Goal: Task Accomplishment & Management: Use online tool/utility

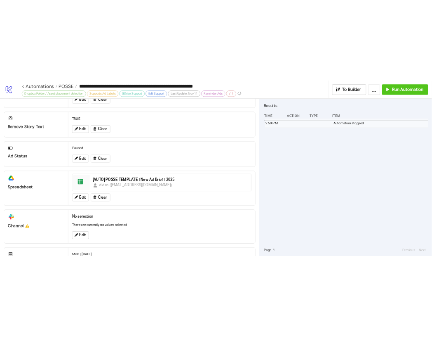
scroll to position [330, 0]
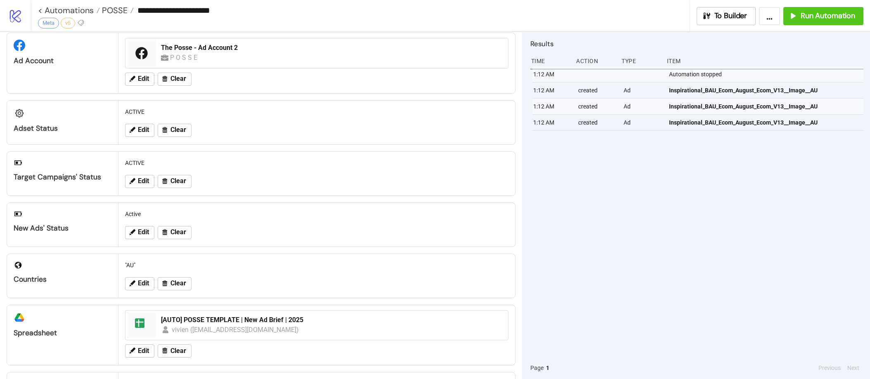
scroll to position [73, 0]
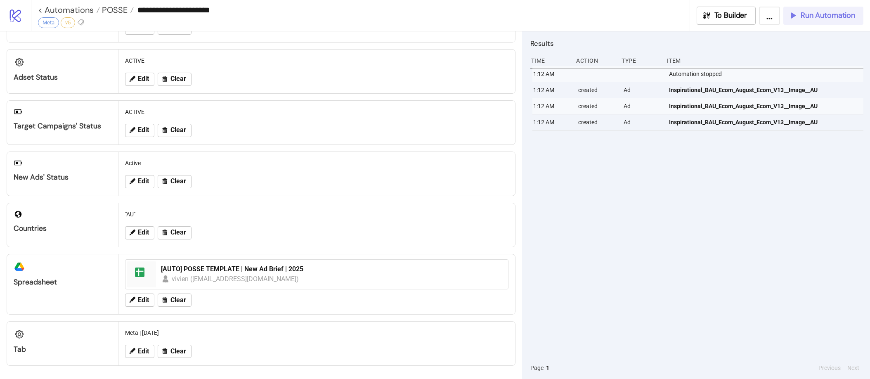
click at [534, 14] on icon "button" at bounding box center [792, 15] width 9 height 9
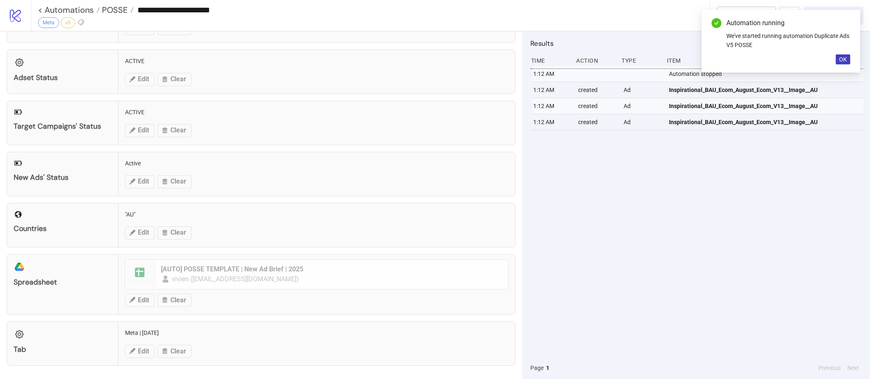
scroll to position [68, 0]
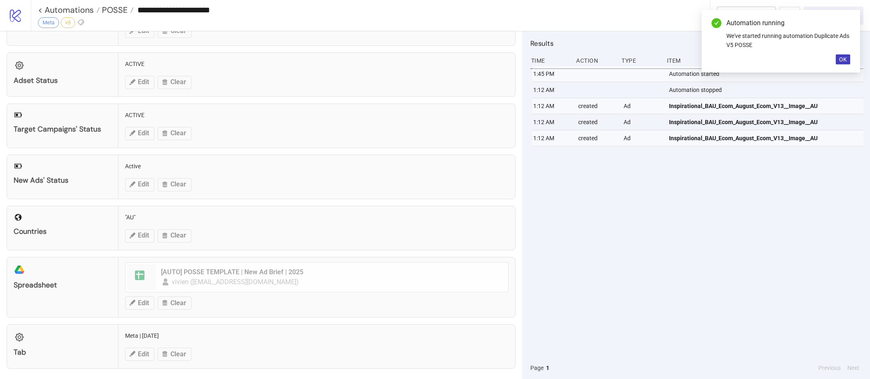
click at [534, 45] on div "We've started running automation Duplicate Ads V5 POSSE" at bounding box center [788, 40] width 124 height 18
click at [534, 57] on span "OK" at bounding box center [843, 59] width 8 height 7
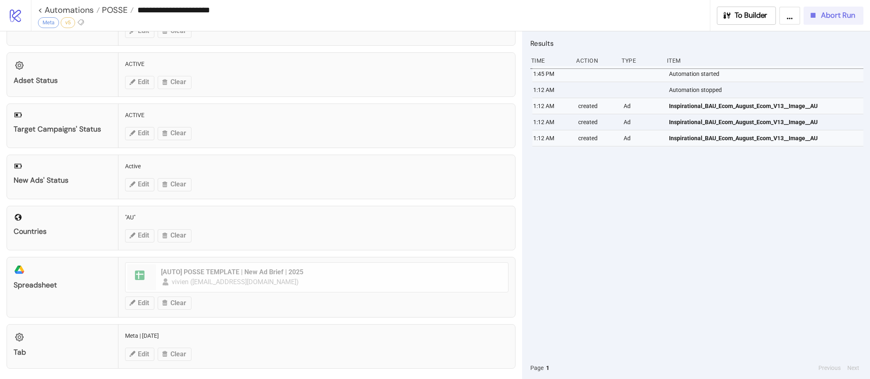
click at [534, 12] on span "Abort Run" at bounding box center [837, 15] width 34 height 9
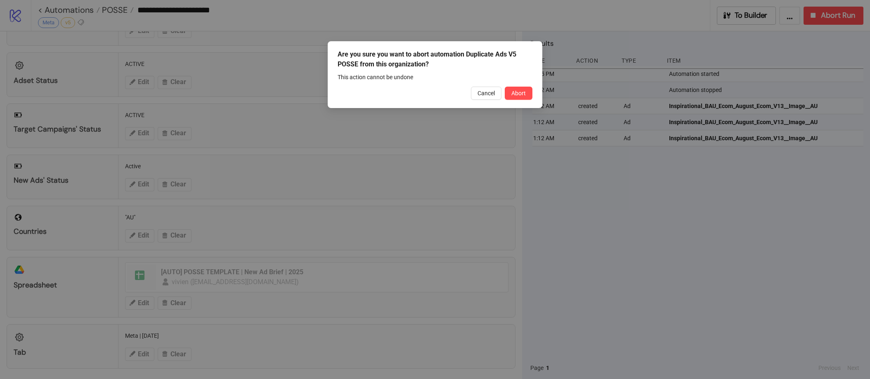
drag, startPoint x: 523, startPoint y: 94, endPoint x: 492, endPoint y: 94, distance: 30.9
click at [523, 94] on span "Abort" at bounding box center [518, 93] width 14 height 7
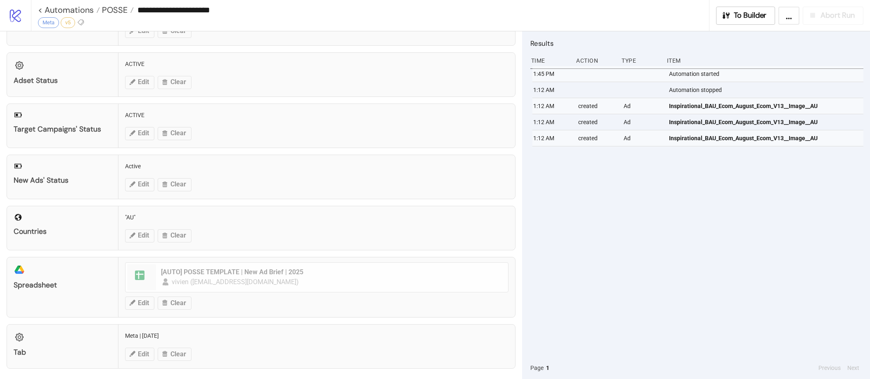
click at [129, 243] on div "Countries "AU" Edit Clear" at bounding box center [261, 228] width 509 height 45
click at [138, 235] on div "Countries "AU" Edit Clear" at bounding box center [261, 228] width 509 height 45
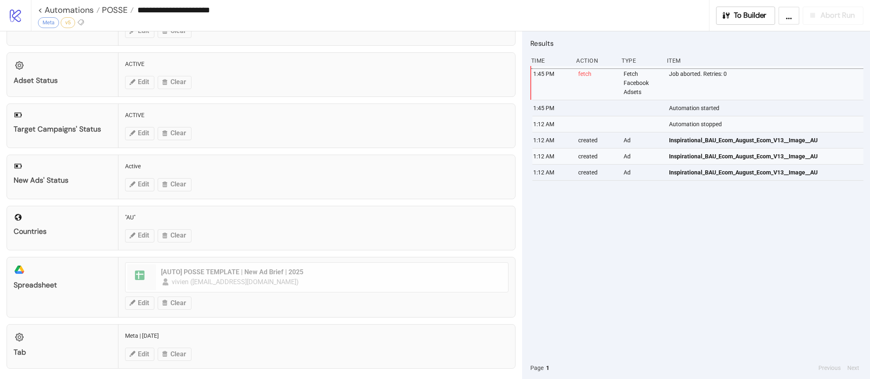
click at [138, 235] on div "Countries "AU" Edit Clear" at bounding box center [261, 228] width 509 height 45
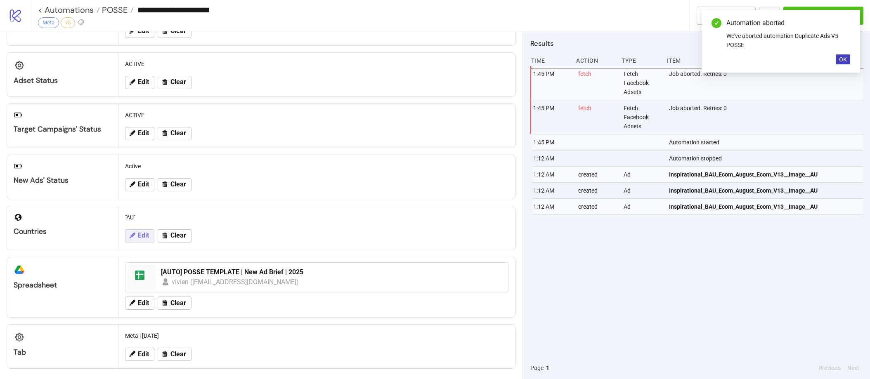
click at [138, 235] on span "Edit" at bounding box center [143, 235] width 11 height 7
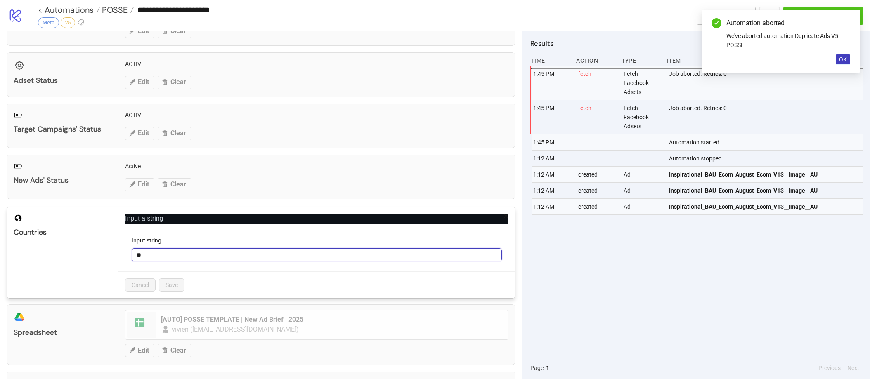
click at [163, 253] on input "**" at bounding box center [317, 254] width 370 height 13
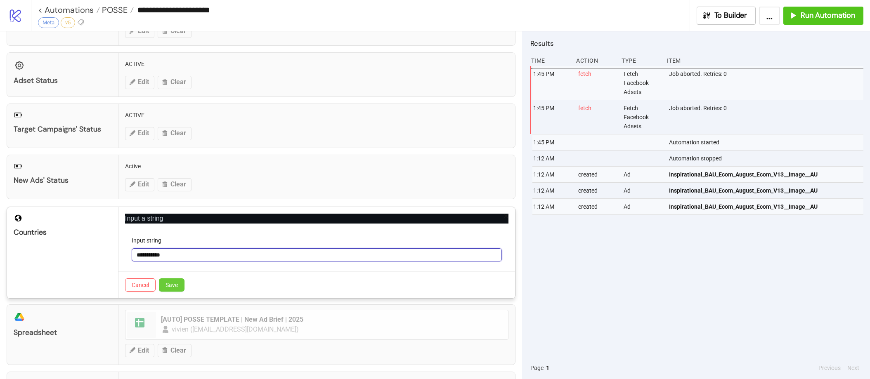
type input "**********"
click at [174, 282] on span "Save" at bounding box center [171, 285] width 12 height 7
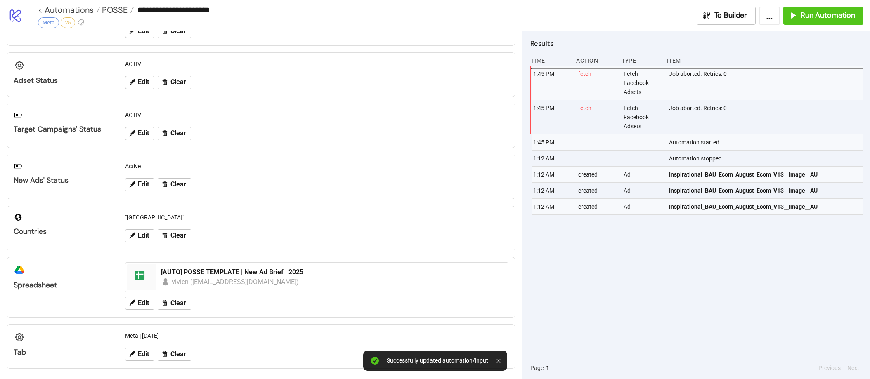
click at [534, 292] on div "1:45 PM fetch Fetch Facebook Adsets Job aborted. Retries: 0 1:45 PM fetch Fetch…" at bounding box center [696, 211] width 333 height 291
click at [534, 26] on div "**********" at bounding box center [450, 15] width 839 height 31
click at [534, 20] on button "Run Automation" at bounding box center [823, 16] width 80 height 18
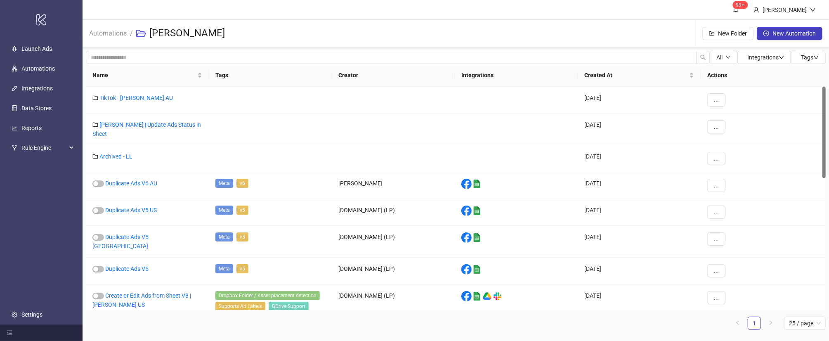
drag, startPoint x: 825, startPoint y: 163, endPoint x: 826, endPoint y: 73, distance: 89.9
click at [820, 73] on div "All Integrations Tags Name Tags Creator Integrations Created At Actions TikTok …" at bounding box center [456, 193] width 746 height 292
click at [46, 52] on link "Launch Ads" at bounding box center [36, 48] width 31 height 7
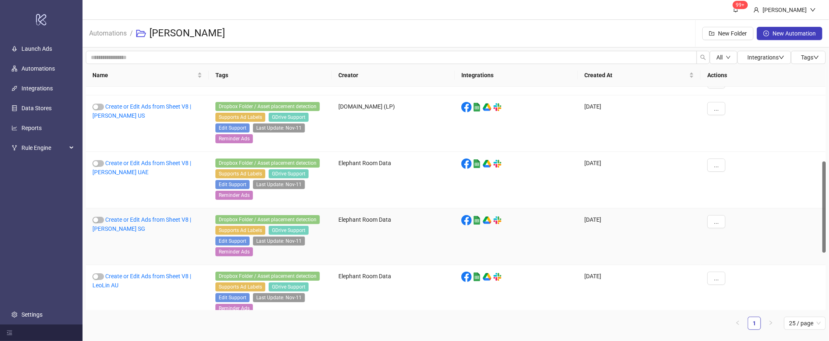
scroll to position [182, 0]
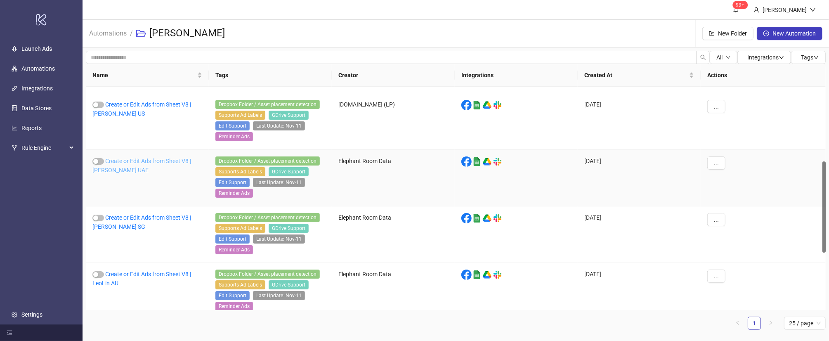
click at [135, 163] on link "Create or Edit Ads from Sheet V8 | Leo Lin UAE" at bounding box center [141, 166] width 99 height 16
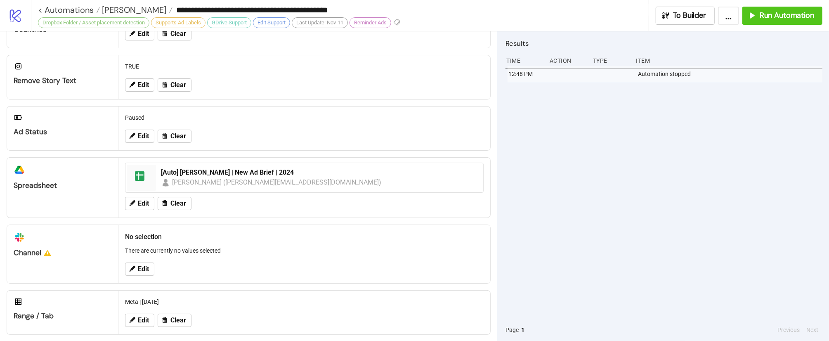
scroll to position [265, 0]
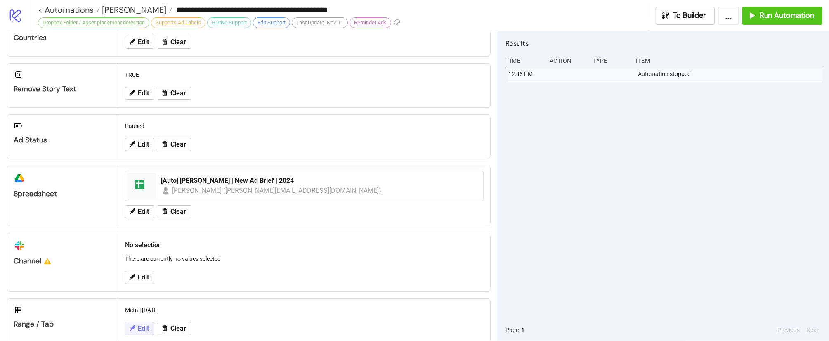
click at [145, 332] on span "Edit" at bounding box center [143, 328] width 11 height 7
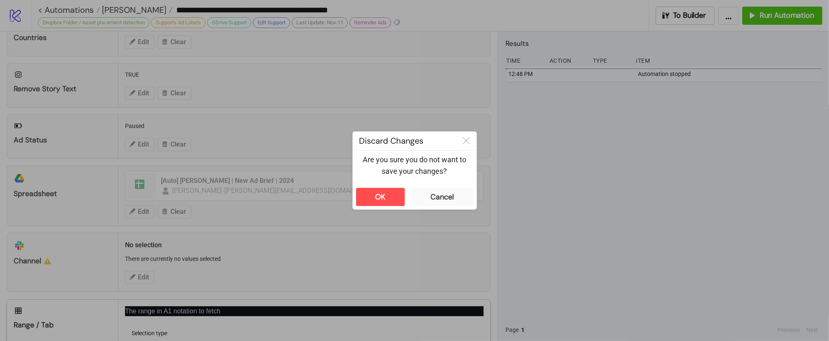
scroll to position [367, 0]
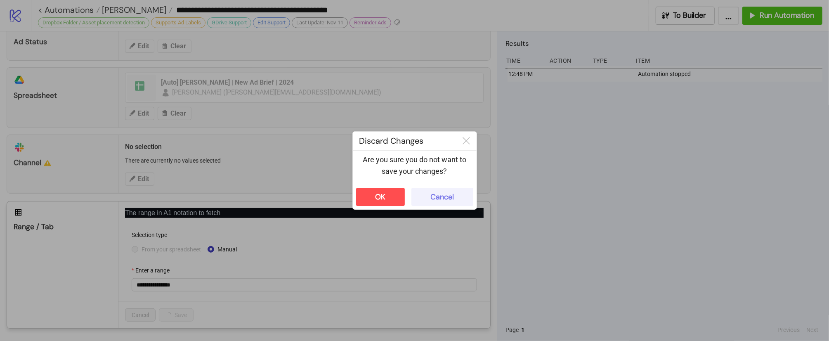
click at [433, 193] on div "Cancel" at bounding box center [442, 196] width 23 height 9
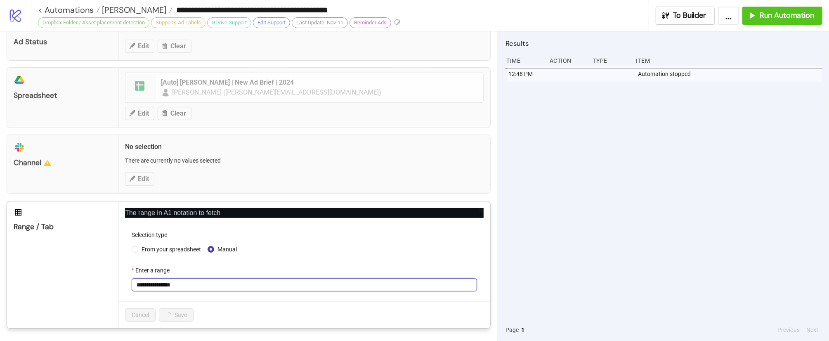
click at [193, 289] on input "**********" at bounding box center [304, 284] width 345 height 13
drag, startPoint x: 170, startPoint y: 258, endPoint x: 170, endPoint y: 253, distance: 4.6
click at [170, 257] on form "Selection type From your spreadsheet Manual Enter a range Field is required" at bounding box center [304, 265] width 358 height 71
click at [171, 249] on span "From your spreadsheet" at bounding box center [171, 249] width 66 height 9
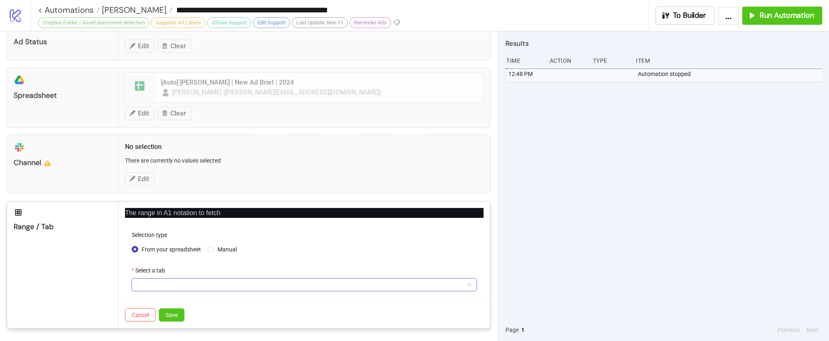
click at [171, 284] on span at bounding box center [304, 284] width 335 height 12
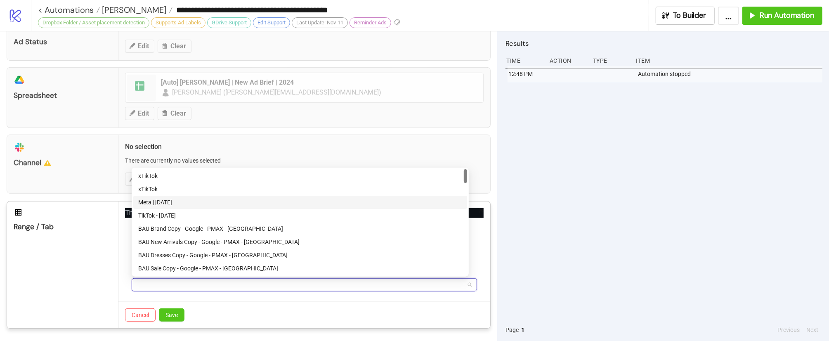
click at [182, 202] on div "Meta | August 2025" at bounding box center [300, 202] width 324 height 9
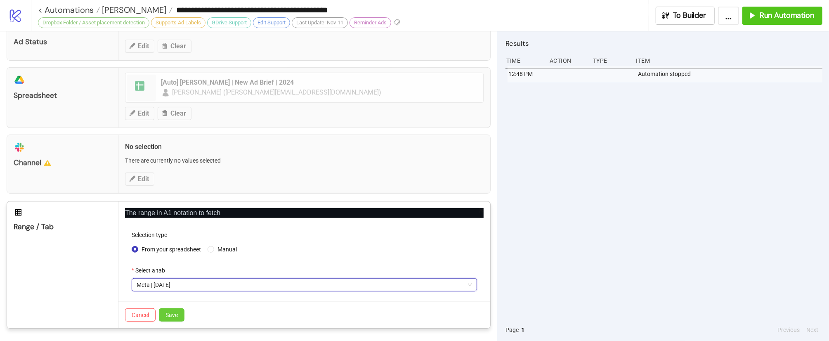
click at [181, 321] on button "Save" at bounding box center [172, 314] width 26 height 13
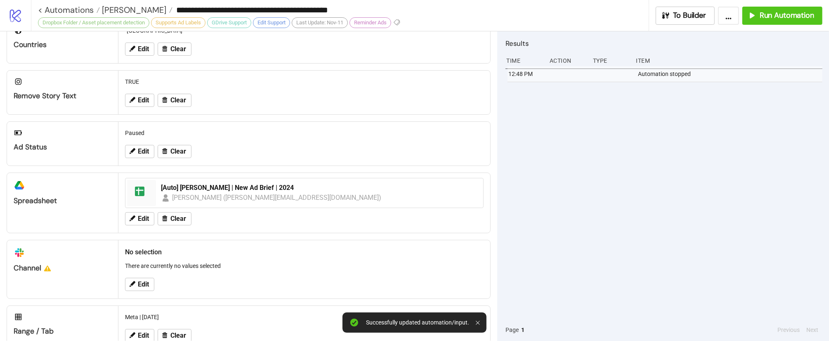
scroll to position [258, 0]
click at [135, 45] on button "Edit" at bounding box center [139, 48] width 29 height 13
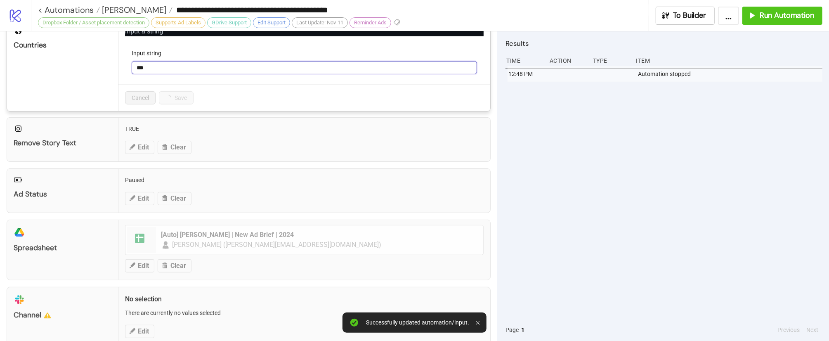
click at [164, 64] on input "***" at bounding box center [304, 67] width 345 height 13
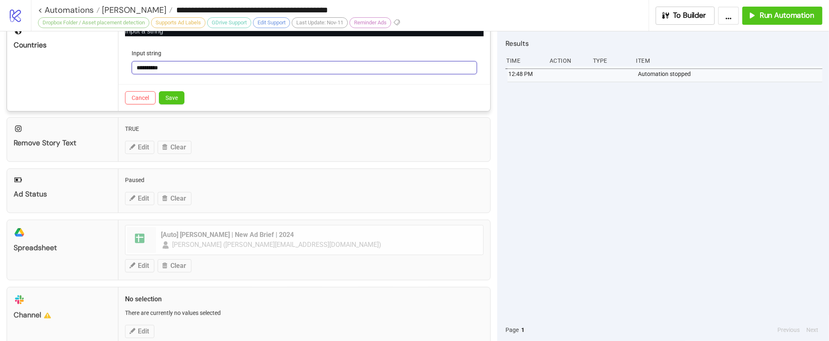
type input "**********"
click at [165, 92] on div "Cancel Save" at bounding box center [304, 97] width 372 height 27
click at [167, 98] on span "Save" at bounding box center [171, 97] width 12 height 7
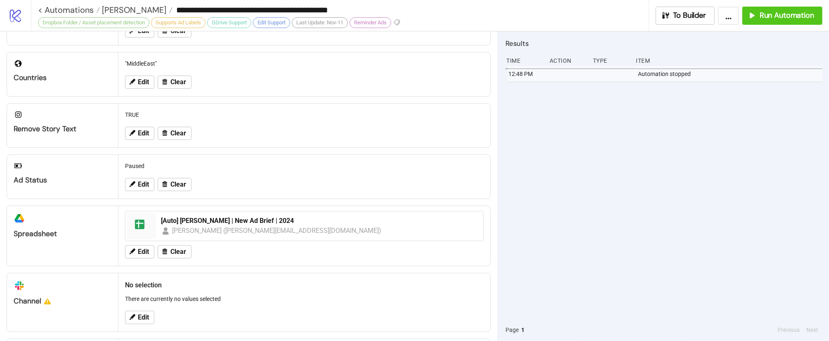
scroll to position [159, 0]
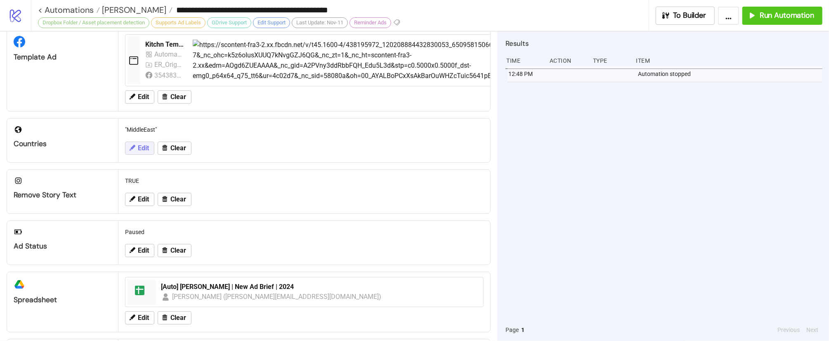
click at [141, 147] on span "Edit" at bounding box center [143, 147] width 11 height 7
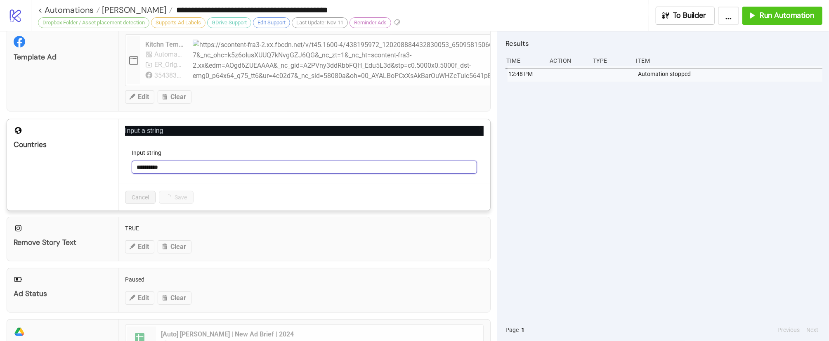
click at [152, 170] on input "**********" at bounding box center [304, 166] width 345 height 13
type input "**********"
click at [174, 196] on span "Save" at bounding box center [171, 197] width 12 height 7
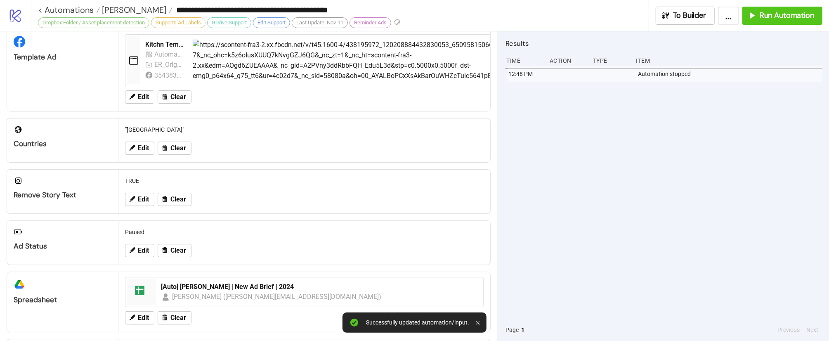
click at [556, 223] on div "12:48 PM Automation stopped" at bounding box center [663, 192] width 317 height 252
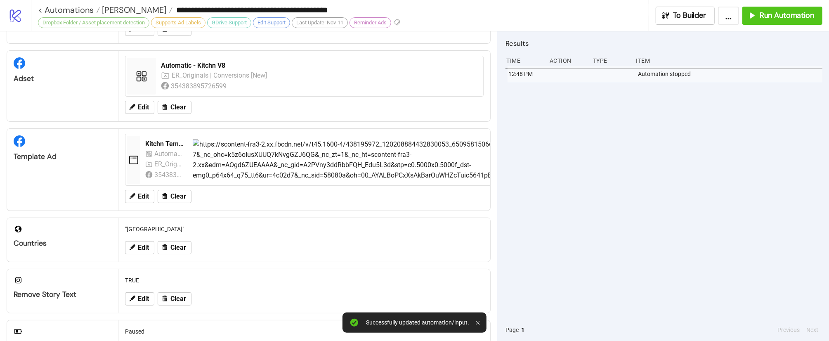
scroll to position [0, 0]
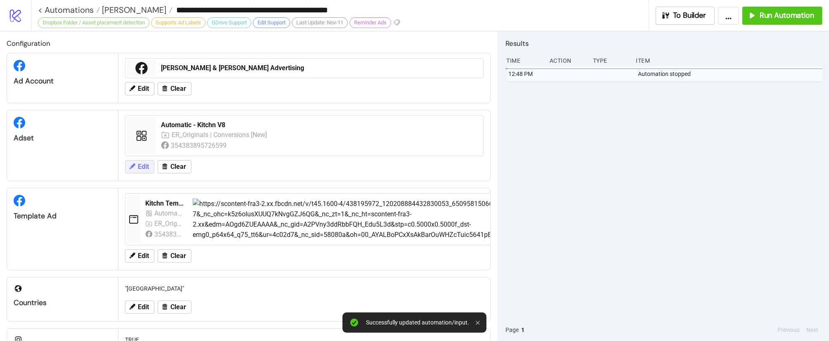
click at [134, 166] on icon at bounding box center [133, 166] width 6 height 6
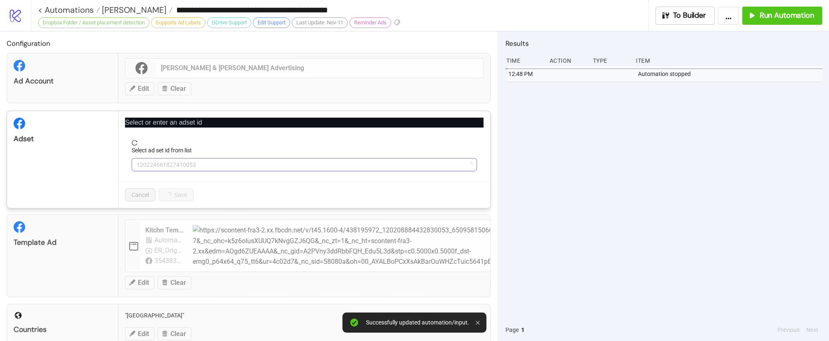
click at [230, 165] on span "120224661827410053" at bounding box center [304, 164] width 335 height 12
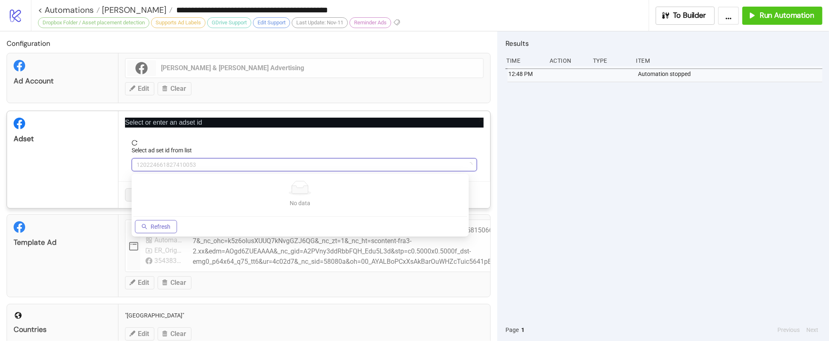
click at [172, 226] on button "Refresh" at bounding box center [156, 226] width 42 height 13
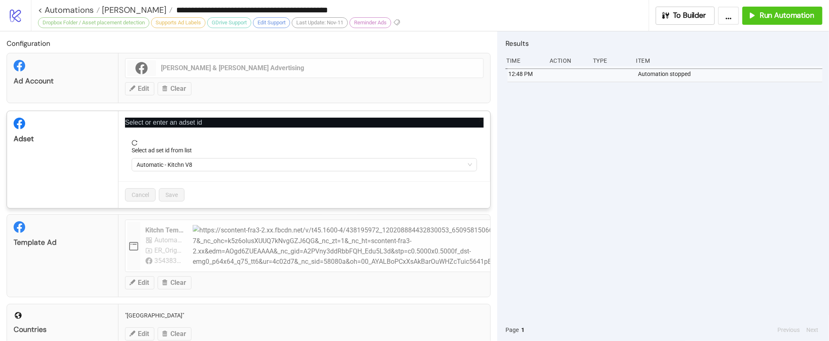
click at [222, 158] on div "Automatic - Kitchn V8" at bounding box center [304, 164] width 345 height 13
click at [219, 170] on span "Automatic - Kitchn V8" at bounding box center [304, 164] width 335 height 12
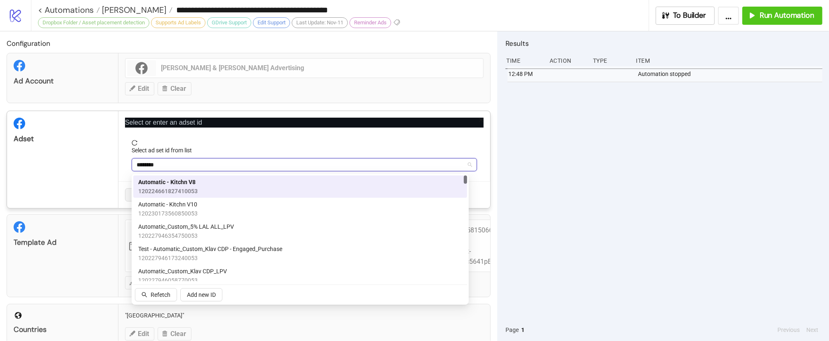
type input "*********"
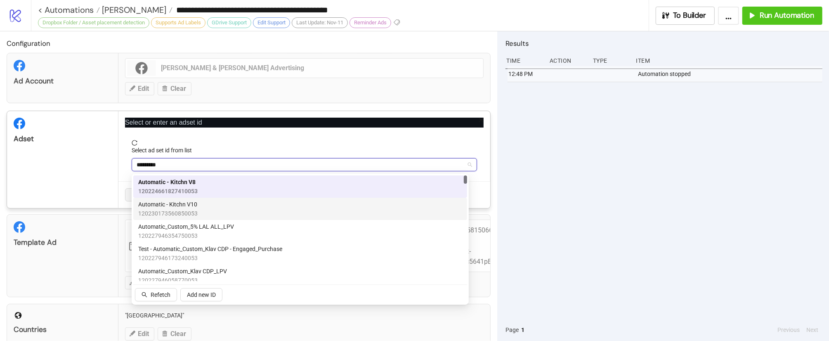
click at [209, 207] on div "Automatic - Kitchn V10 120230173560850053" at bounding box center [300, 209] width 324 height 18
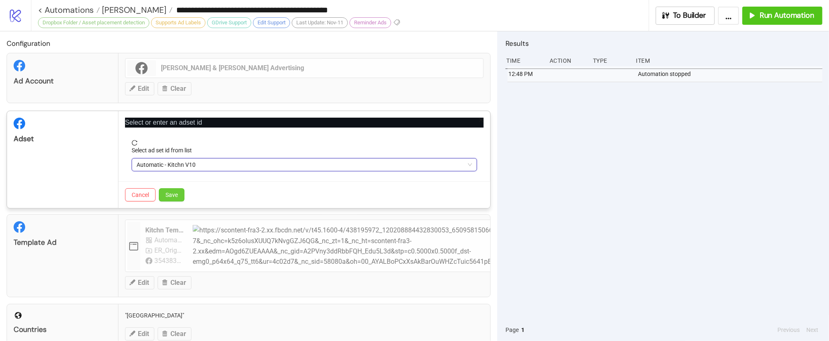
click at [177, 198] on span "Save" at bounding box center [171, 194] width 12 height 7
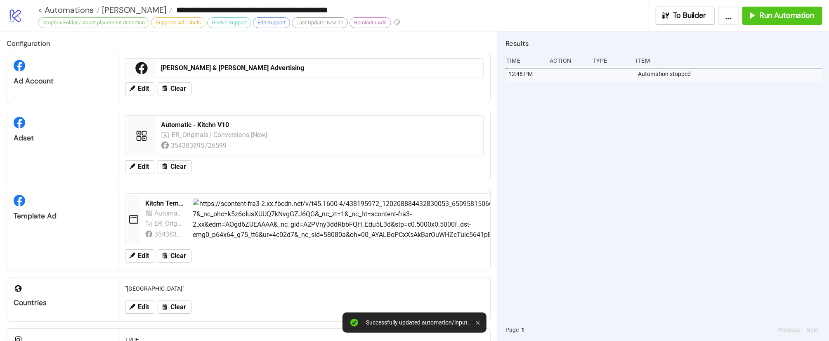
click at [605, 216] on div "12:48 PM Automation stopped" at bounding box center [663, 192] width 317 height 252
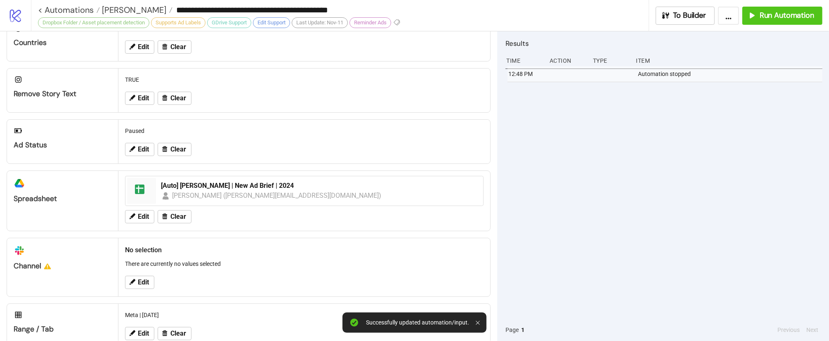
scroll to position [283, 0]
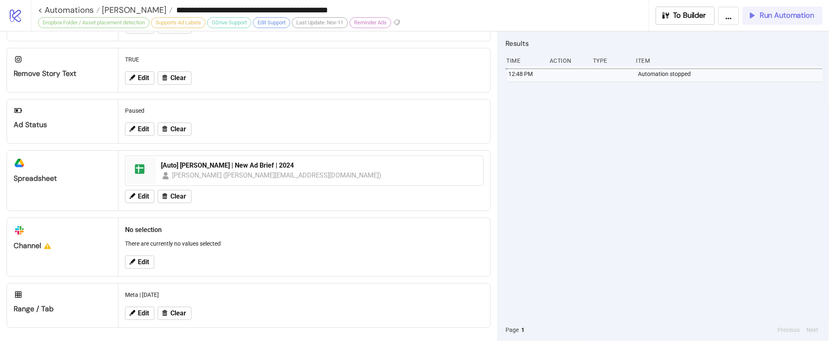
click at [790, 17] on span "Run Automation" at bounding box center [786, 15] width 54 height 9
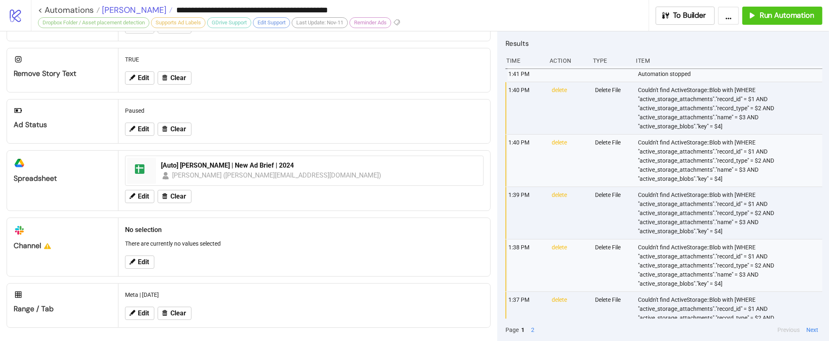
click at [116, 11] on span "Leo Lin" at bounding box center [133, 10] width 66 height 11
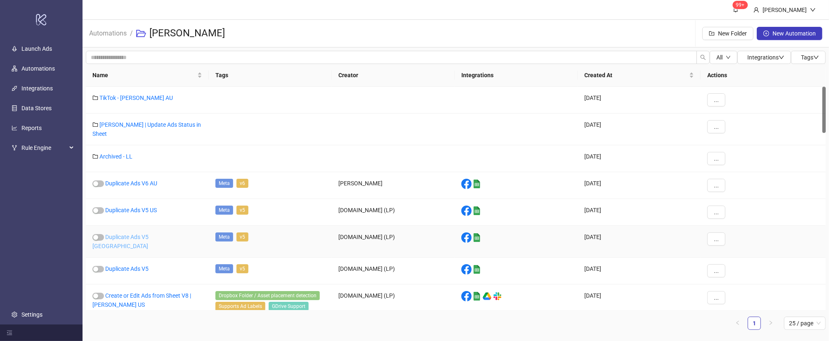
click at [128, 233] on link "Duplicate Ads V5 UAE" at bounding box center [120, 241] width 56 height 16
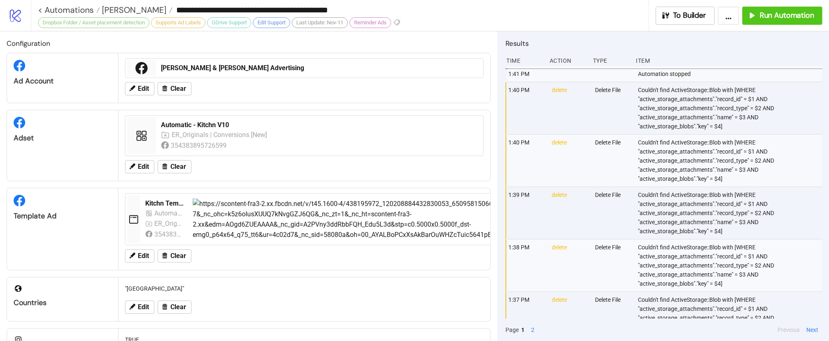
type input "**********"
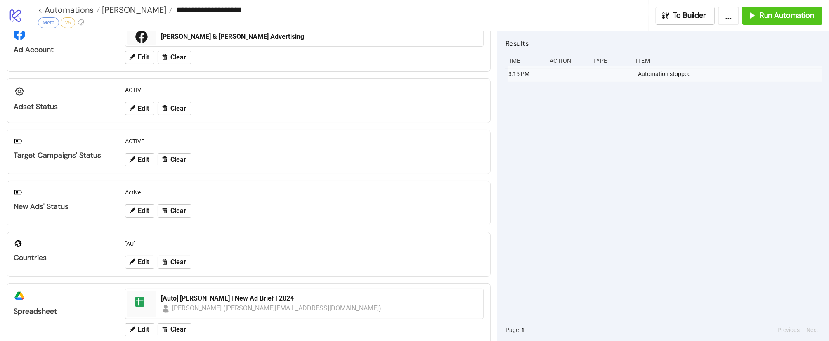
scroll to position [101, 0]
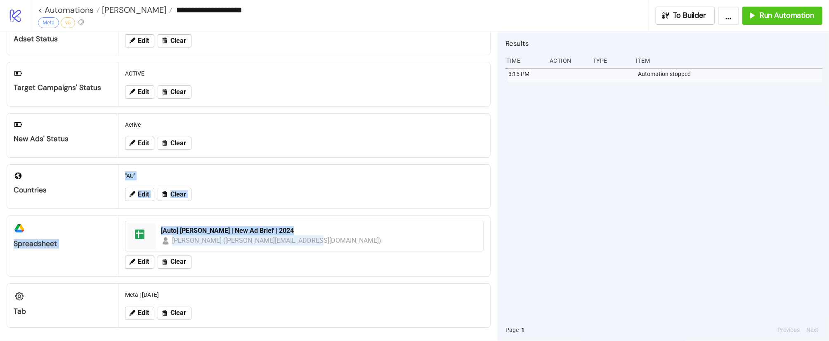
drag, startPoint x: 493, startPoint y: 113, endPoint x: 496, endPoint y: 164, distance: 50.9
click at [496, 164] on div "Configuration Ad Account LEO & LIN Advertising Edit Clear Adset Status ACTIVE E…" at bounding box center [248, 185] width 497 height 309
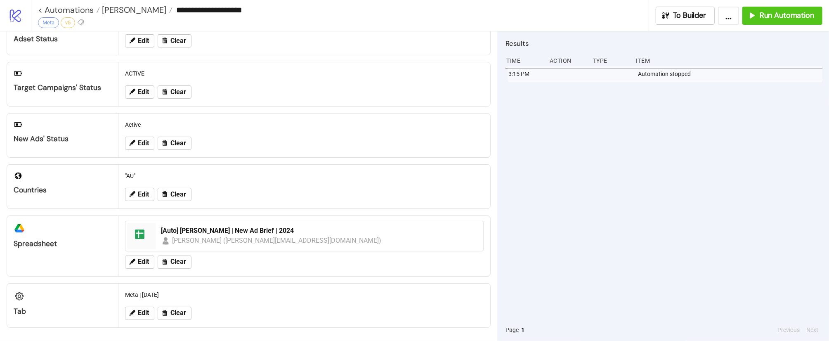
click at [562, 201] on div "3:15 PM Automation stopped" at bounding box center [663, 192] width 317 height 252
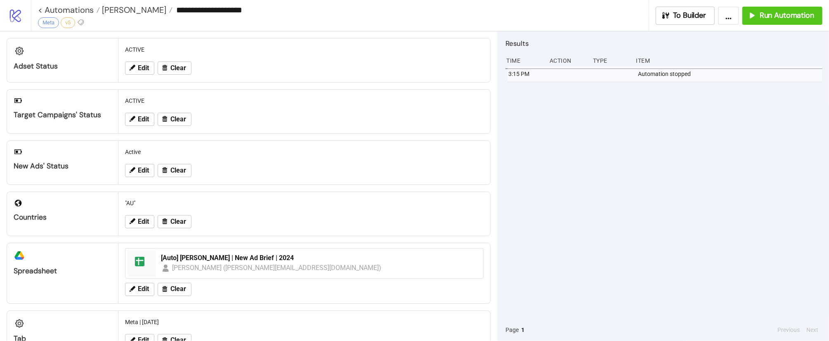
scroll to position [0, 0]
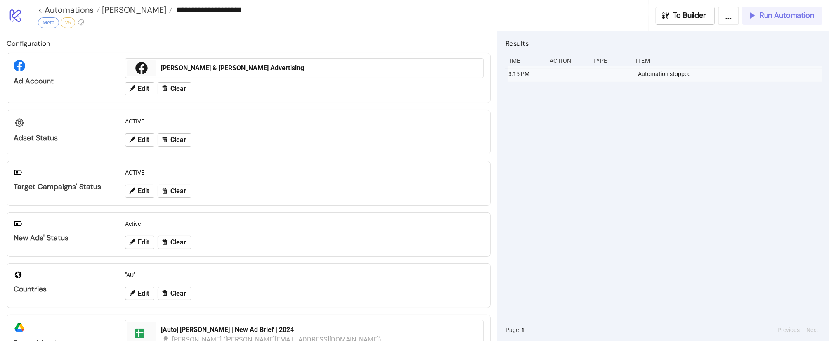
click at [771, 22] on button "Run Automation" at bounding box center [782, 16] width 80 height 18
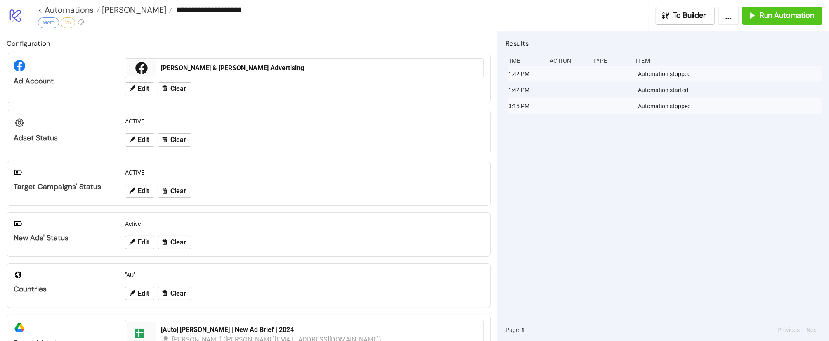
click at [141, 304] on div "Edit Clear" at bounding box center [304, 293] width 365 height 21
click at [148, 295] on span "Edit" at bounding box center [143, 293] width 11 height 7
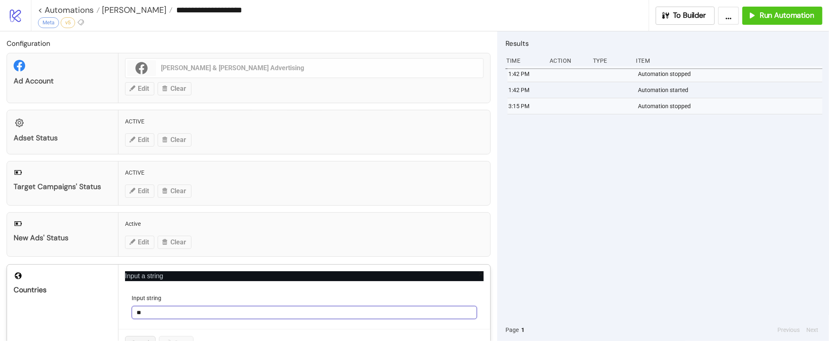
click at [165, 317] on input "**" at bounding box center [304, 312] width 345 height 13
type input "*"
type input "**********"
click at [177, 338] on button "Save" at bounding box center [172, 342] width 26 height 13
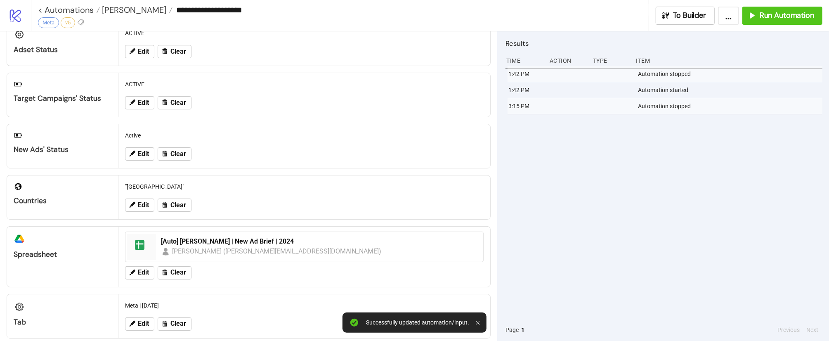
scroll to position [101, 0]
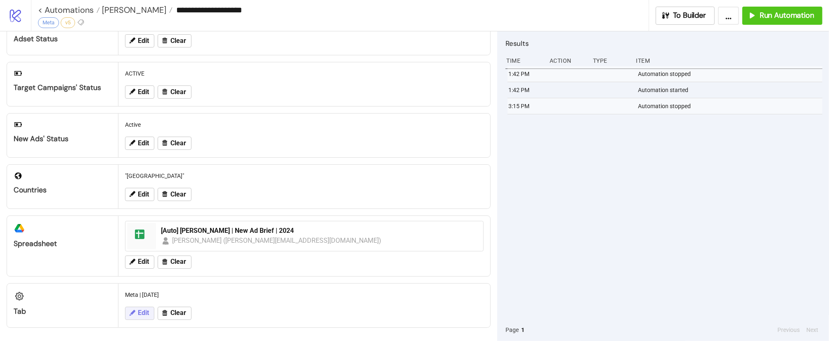
click at [139, 311] on span "Edit" at bounding box center [143, 312] width 11 height 7
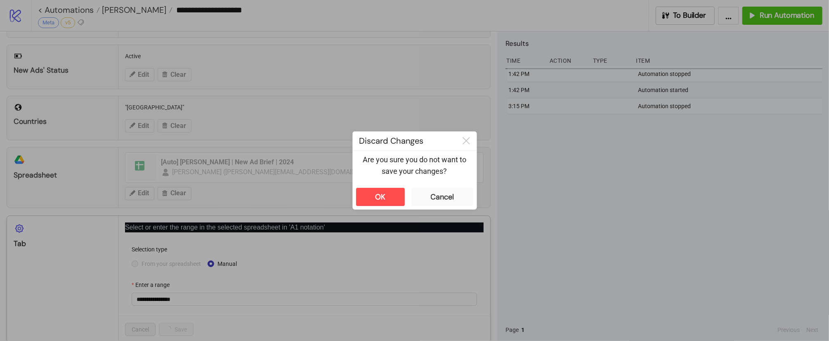
scroll to position [185, 0]
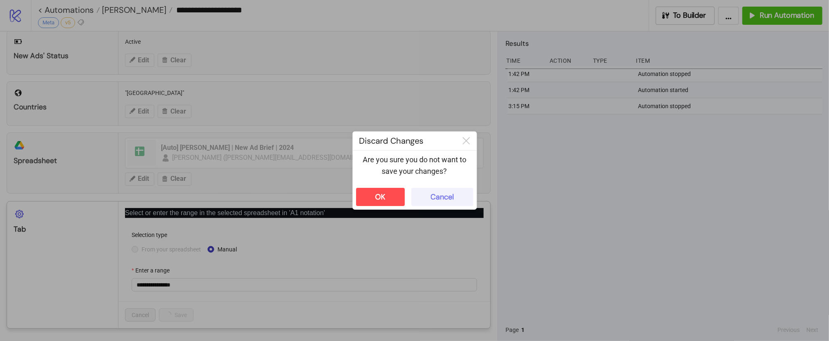
click at [433, 191] on button "Cancel" at bounding box center [442, 197] width 62 height 18
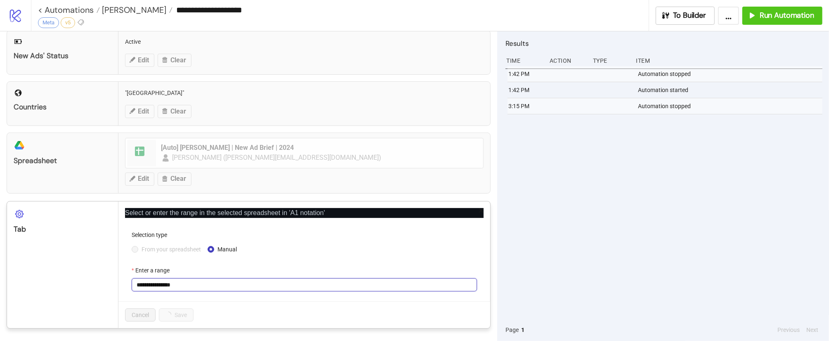
click at [220, 286] on input "**********" at bounding box center [304, 284] width 345 height 13
type input "**********"
click at [186, 248] on span "From your spreadsheet" at bounding box center [171, 249] width 66 height 9
click at [196, 280] on span at bounding box center [304, 284] width 335 height 12
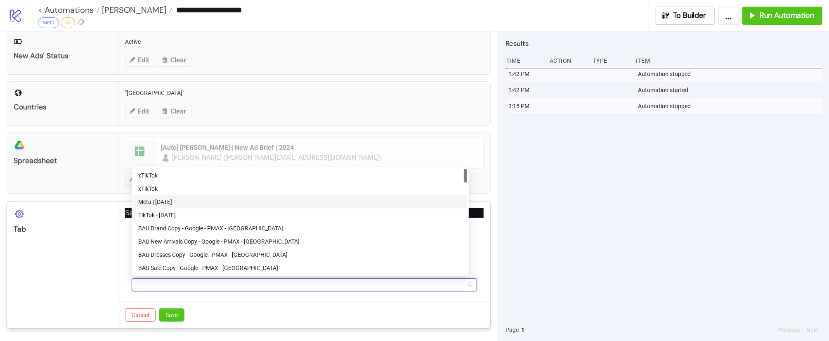
click at [208, 203] on div "Meta | August 2025" at bounding box center [300, 201] width 324 height 9
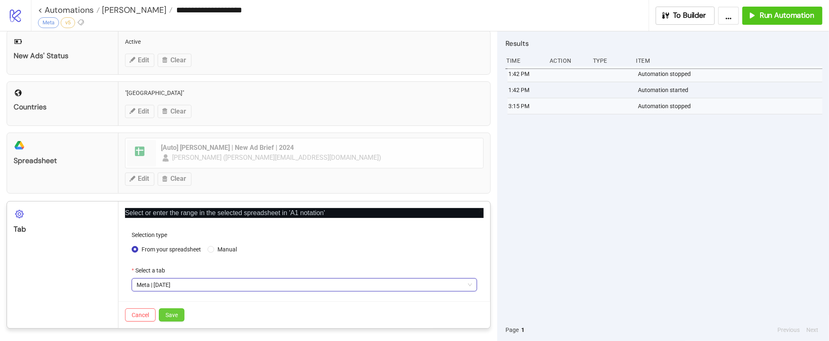
click at [175, 311] on button "Save" at bounding box center [172, 314] width 26 height 13
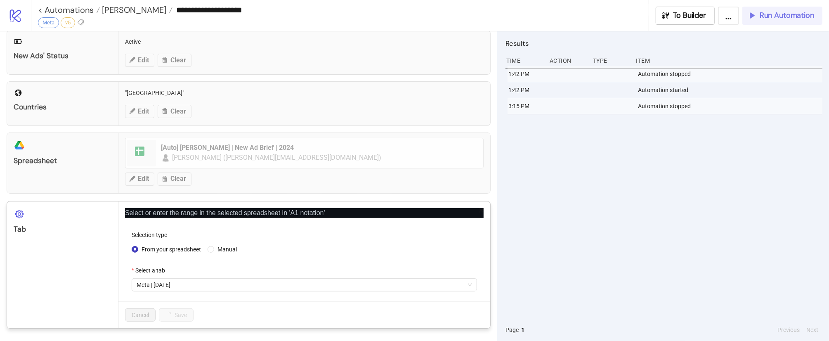
click at [786, 21] on div "**********" at bounding box center [414, 170] width 829 height 341
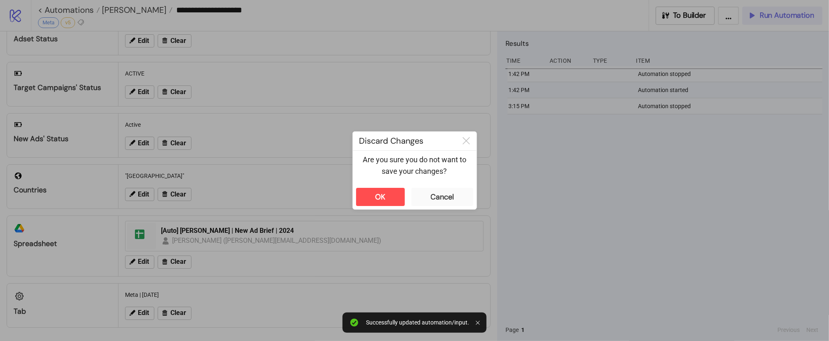
scroll to position [101, 0]
click at [450, 200] on div "Cancel" at bounding box center [442, 196] width 23 height 9
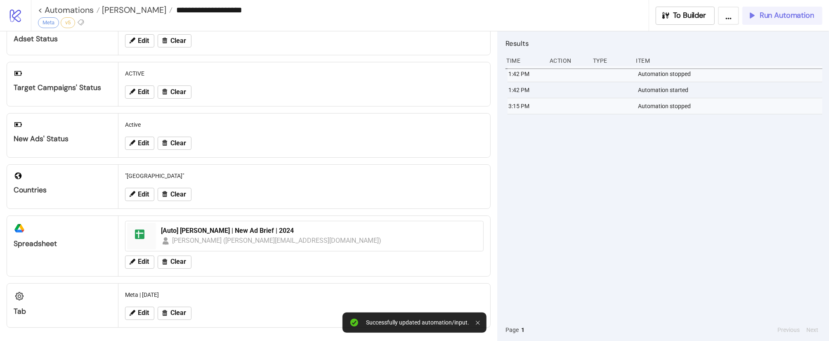
click at [772, 14] on span "Run Automation" at bounding box center [786, 15] width 54 height 9
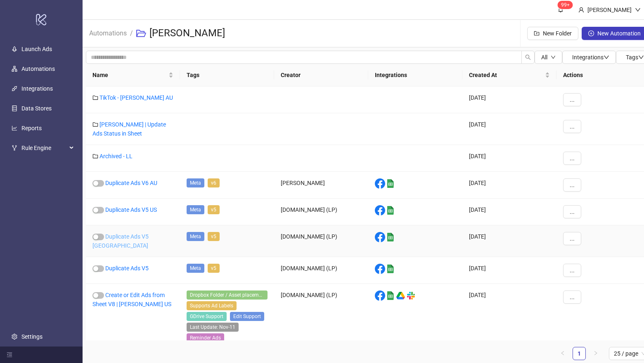
click at [149, 236] on link "Duplicate Ads V5 UAE" at bounding box center [120, 241] width 56 height 16
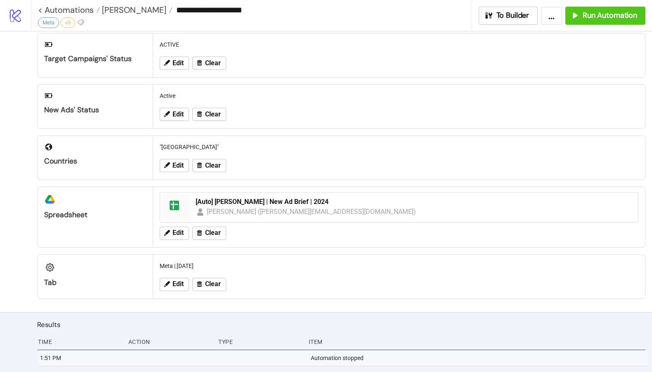
scroll to position [147, 0]
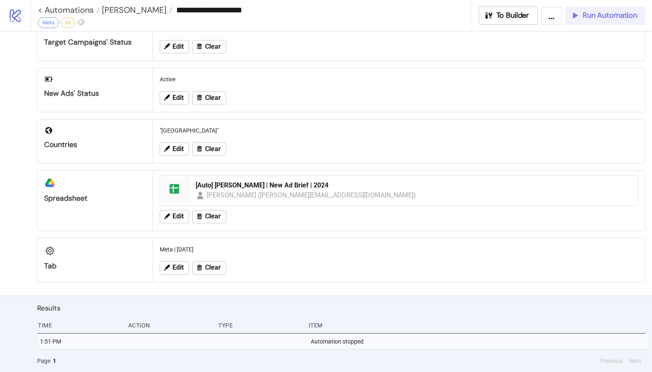
click at [589, 11] on span "Run Automation" at bounding box center [609, 15] width 54 height 9
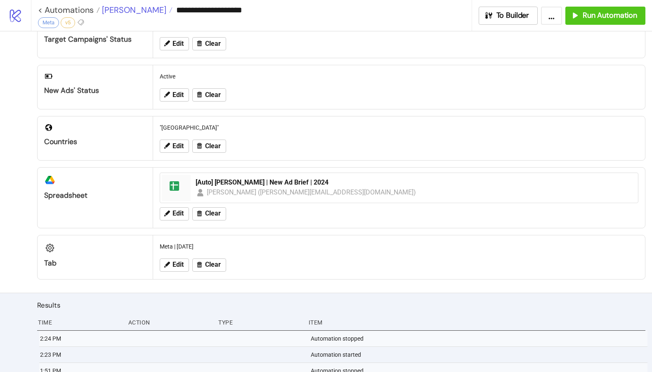
click at [108, 7] on span "Leo Lin" at bounding box center [133, 10] width 66 height 11
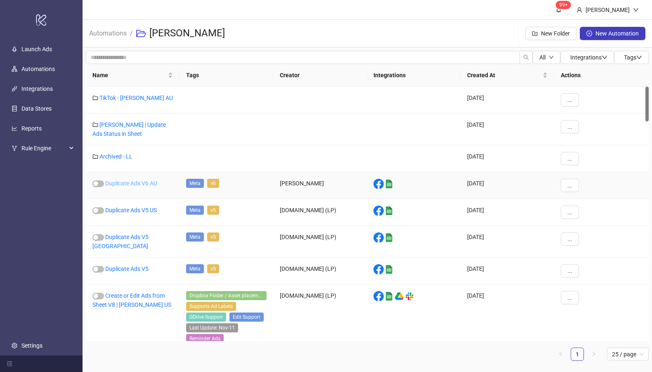
click at [153, 186] on link "Duplicate Ads V6 AU" at bounding box center [131, 183] width 52 height 7
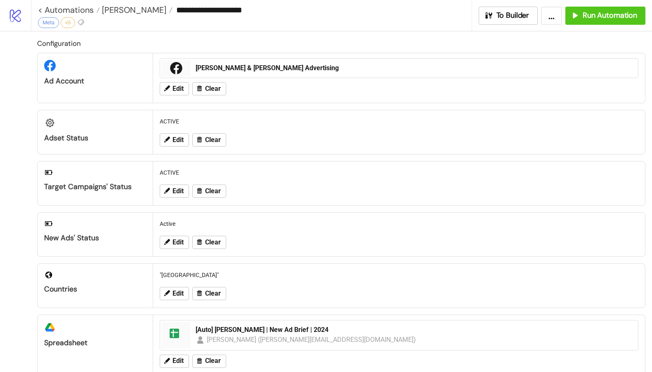
type input "**********"
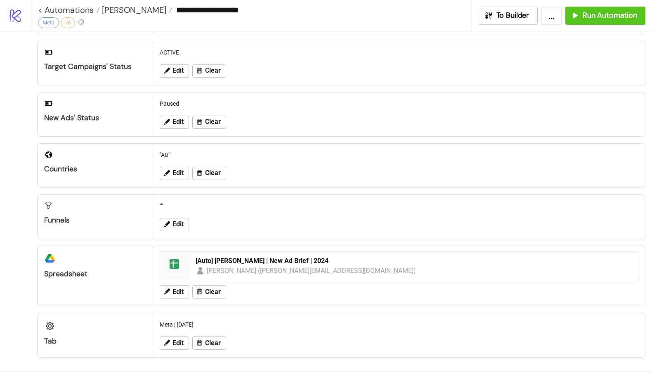
scroll to position [106, 0]
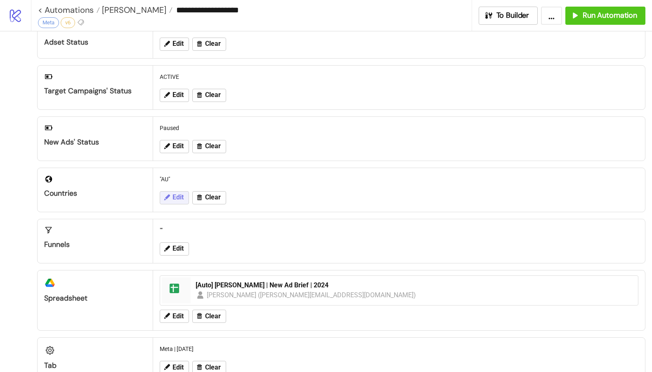
click at [178, 194] on span "Edit" at bounding box center [177, 196] width 11 height 7
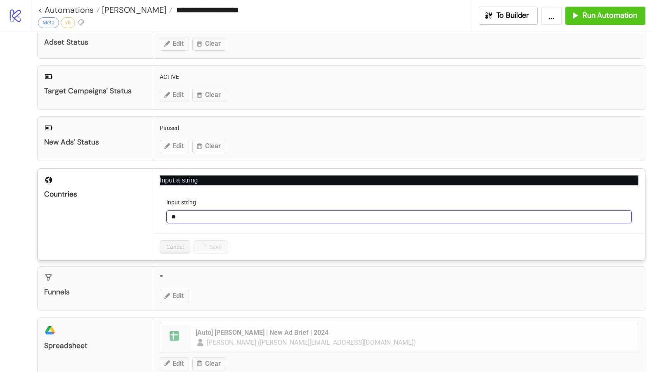
click at [211, 222] on input "**" at bounding box center [398, 216] width 465 height 13
type input "**********"
click at [200, 247] on span "Save" at bounding box center [206, 246] width 12 height 7
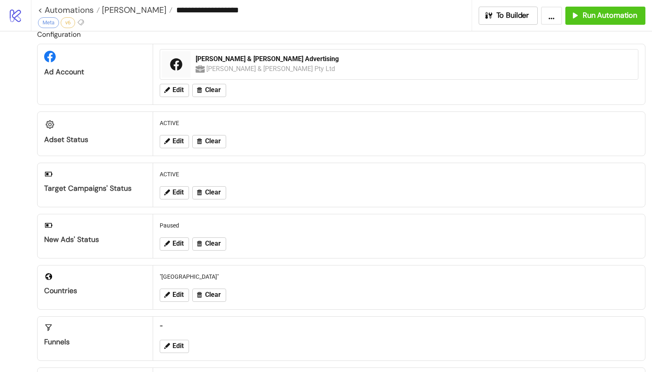
scroll to position [0, 0]
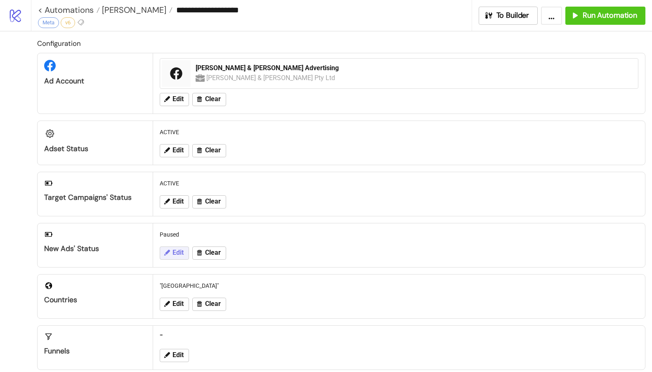
click at [166, 254] on icon at bounding box center [167, 252] width 6 height 6
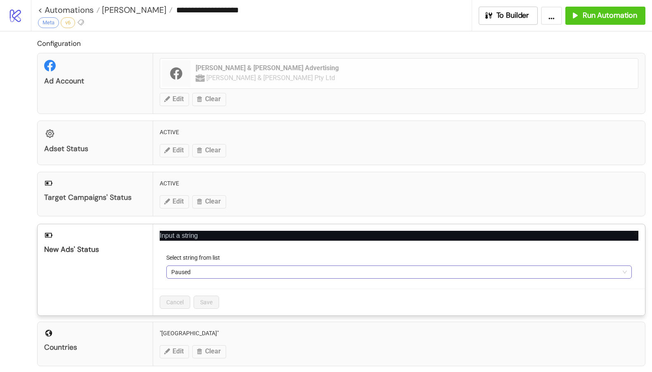
click at [208, 269] on span "Paused" at bounding box center [398, 272] width 455 height 12
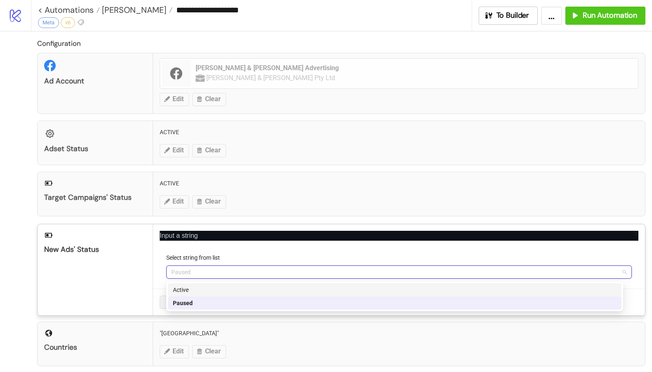
click at [208, 290] on div "Active" at bounding box center [394, 289] width 443 height 9
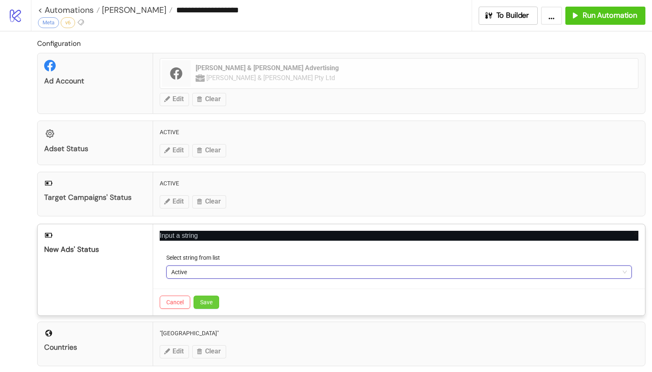
click at [210, 307] on button "Save" at bounding box center [206, 301] width 26 height 13
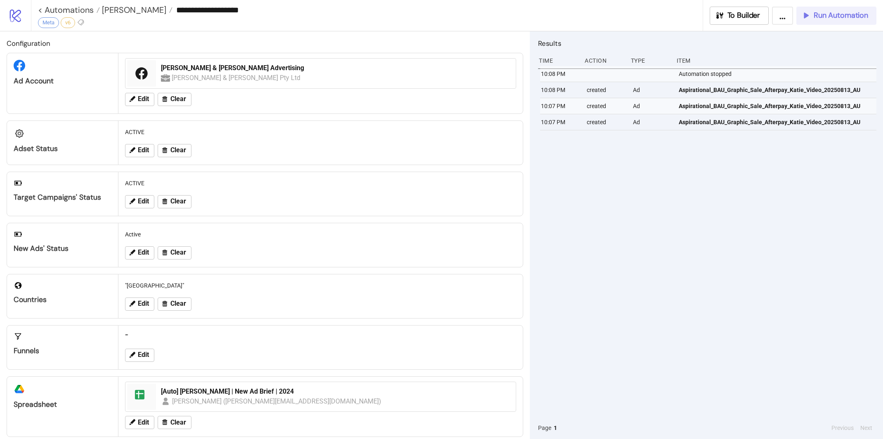
click at [643, 17] on span "Run Automation" at bounding box center [840, 15] width 54 height 9
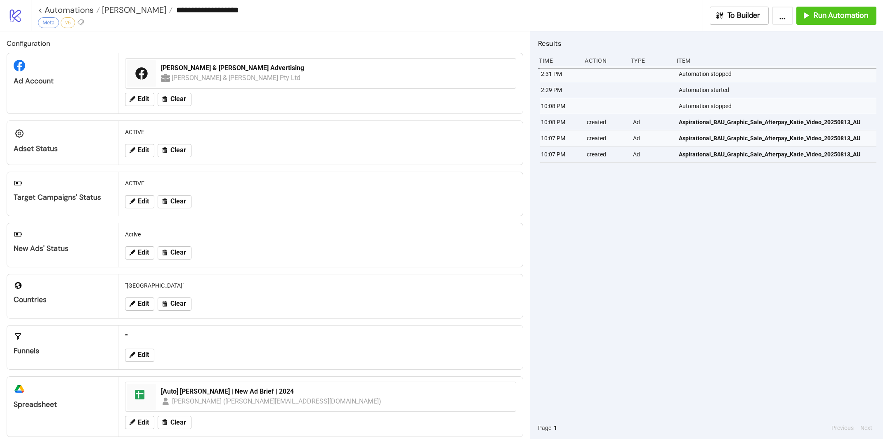
drag, startPoint x: 659, startPoint y: 332, endPoint x: 663, endPoint y: 328, distance: 5.3
click at [643, 330] on div "2:31 PM Automation stopped 2:29 PM Automation started 10:08 PM Automation stopp…" at bounding box center [707, 241] width 338 height 351
click at [643, 21] on button "Run Automation" at bounding box center [836, 16] width 80 height 18
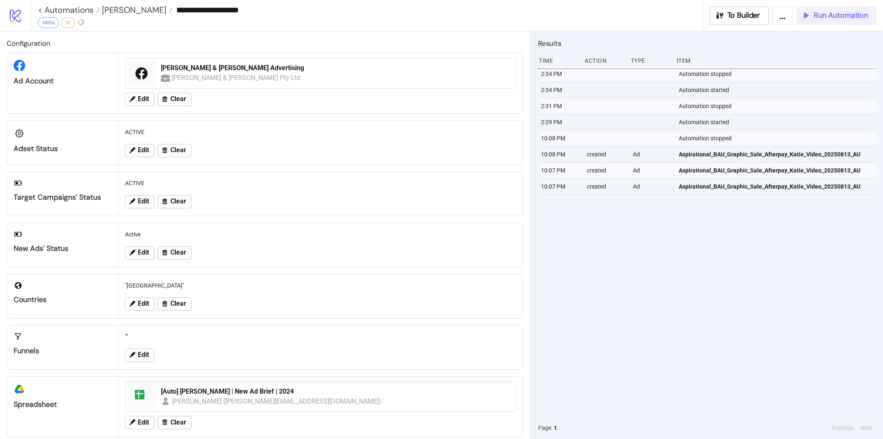
click at [643, 15] on span "Run Automation" at bounding box center [840, 15] width 54 height 9
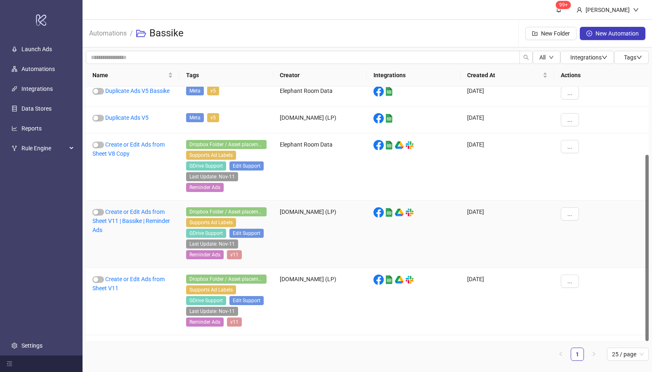
scroll to position [92, 0]
click at [149, 284] on link "Create or Edit Ads from Sheet V11" at bounding box center [128, 284] width 72 height 16
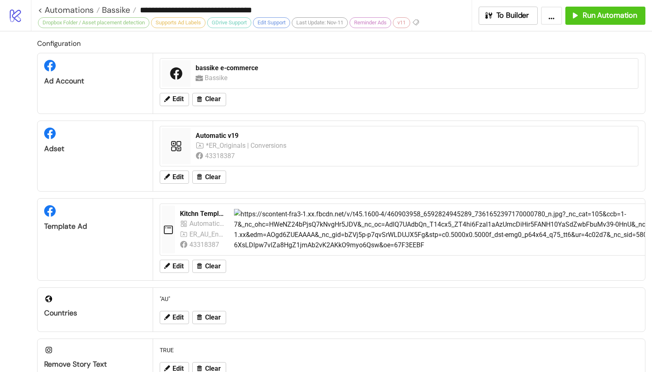
click at [380, 73] on div "Bassike" at bounding box center [414, 78] width 437 height 10
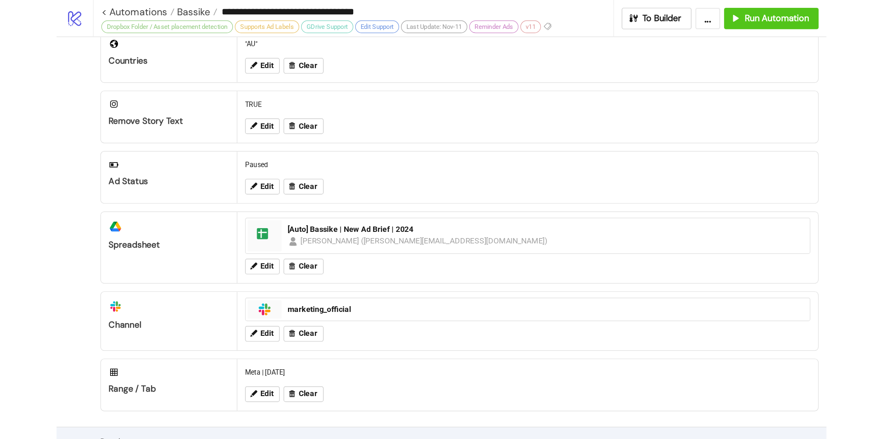
scroll to position [332, 0]
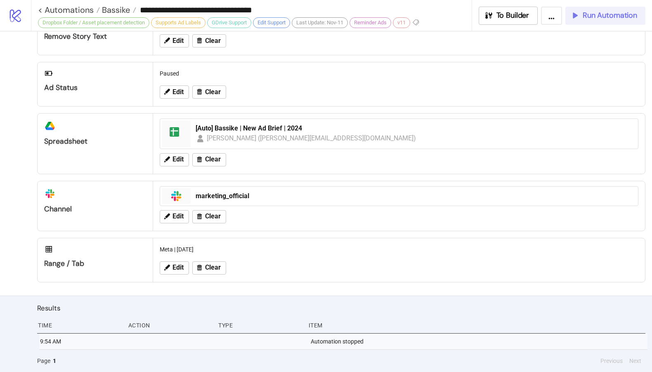
click at [615, 10] on button "Run Automation" at bounding box center [605, 16] width 80 height 18
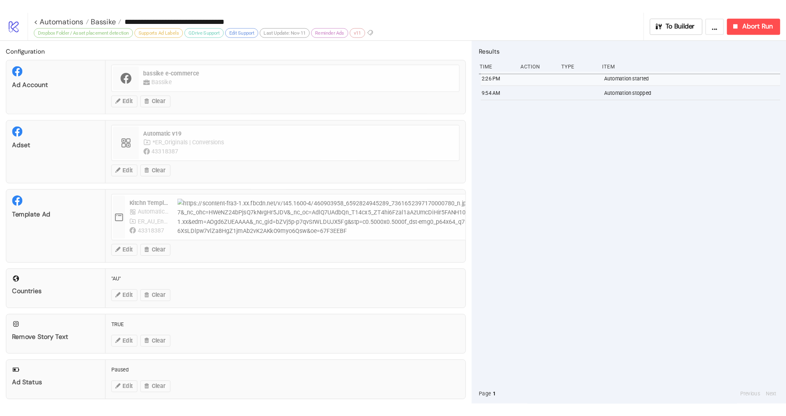
scroll to position [0, 0]
